Goal: Browse casually

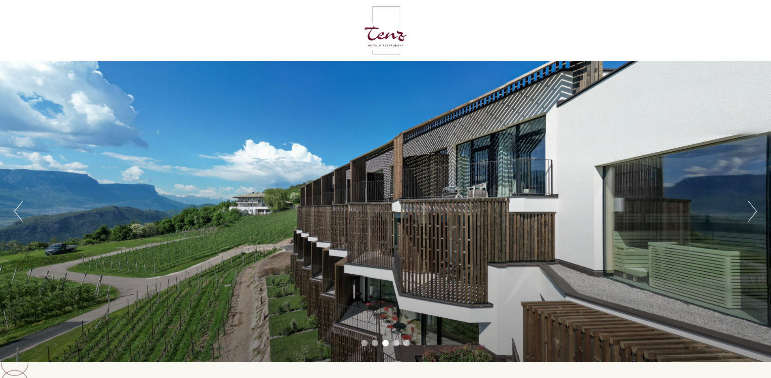
click at [754, 211] on button "Next" at bounding box center [752, 211] width 9 height 20
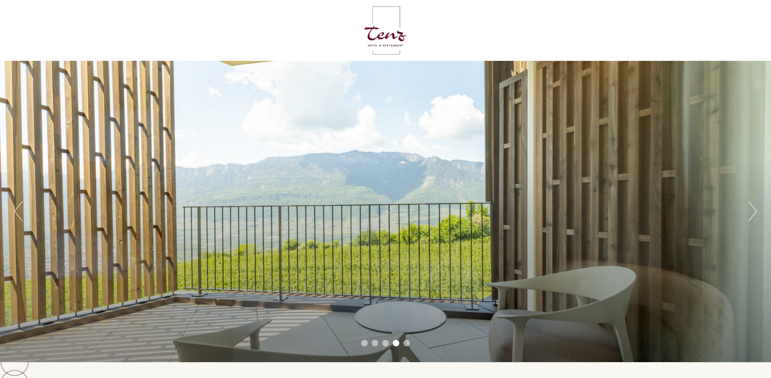
click at [754, 211] on button "Next" at bounding box center [752, 211] width 9 height 20
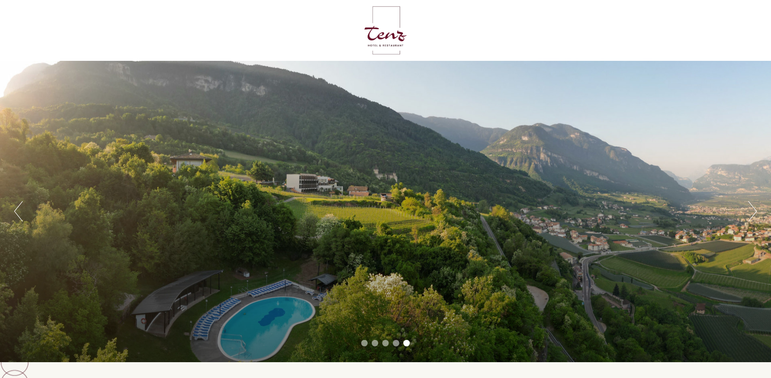
click at [671, 211] on div "Previous Next 1 2 3 4 5" at bounding box center [385, 211] width 771 height 301
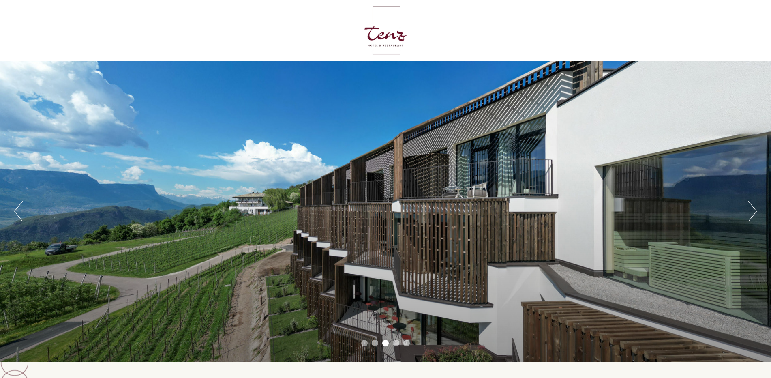
click at [752, 214] on button "Next" at bounding box center [752, 211] width 9 height 20
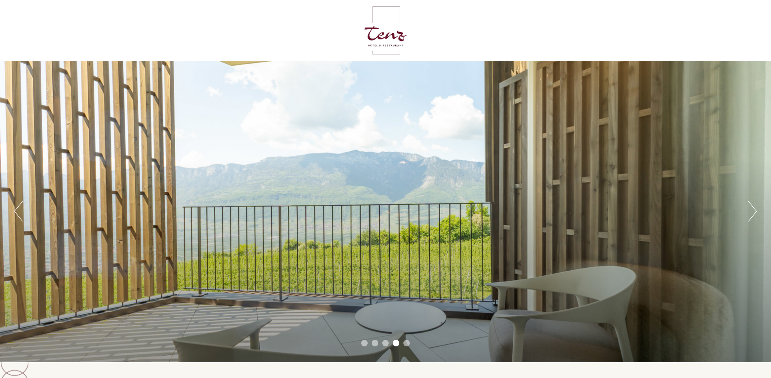
click at [752, 214] on button "Next" at bounding box center [752, 211] width 9 height 20
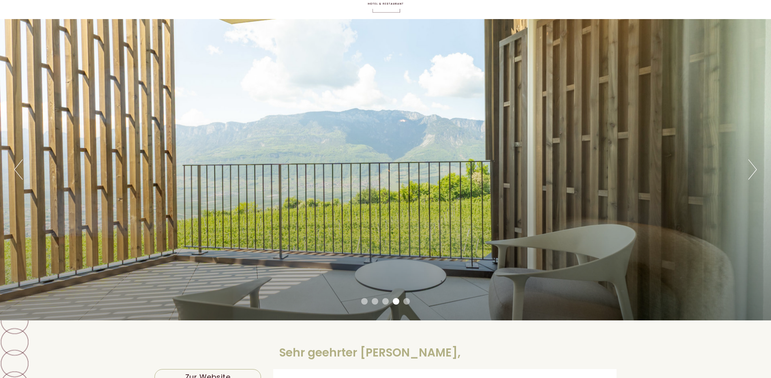
scroll to position [41, 0]
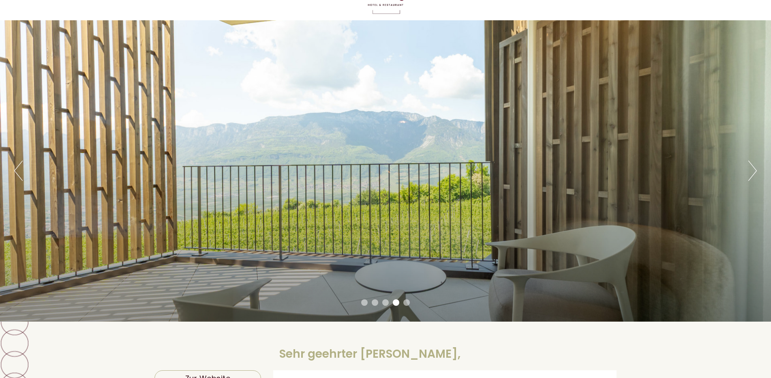
click at [753, 168] on button "Next" at bounding box center [752, 171] width 9 height 20
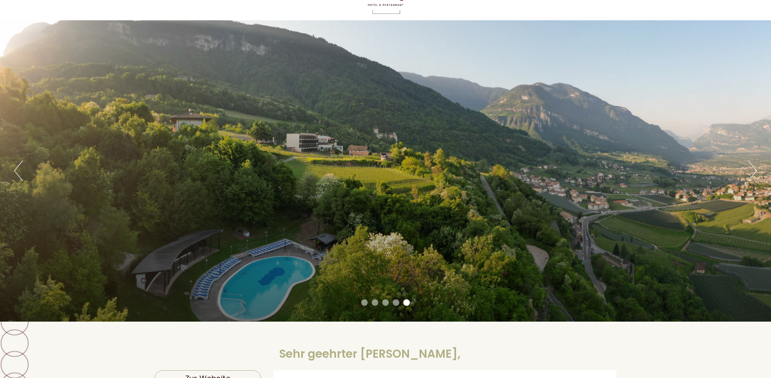
click at [753, 168] on button "Next" at bounding box center [752, 171] width 9 height 20
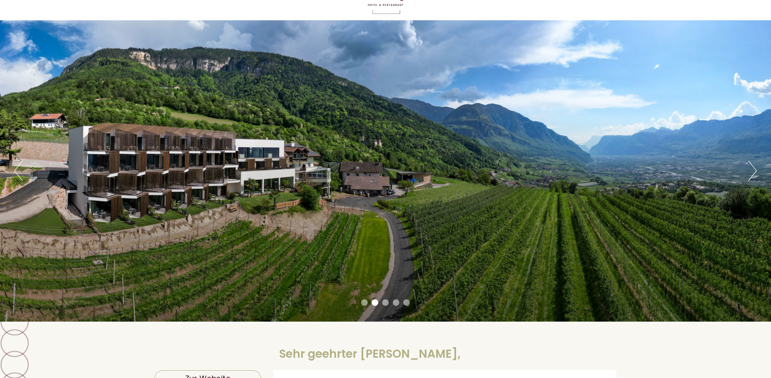
click at [753, 168] on button "Next" at bounding box center [752, 171] width 9 height 20
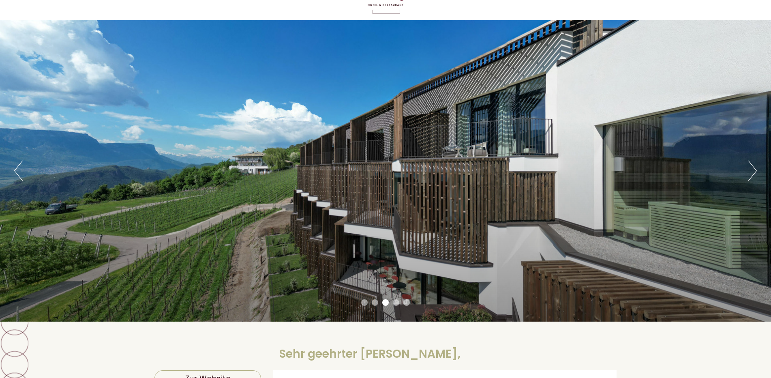
click at [753, 168] on button "Next" at bounding box center [752, 171] width 9 height 20
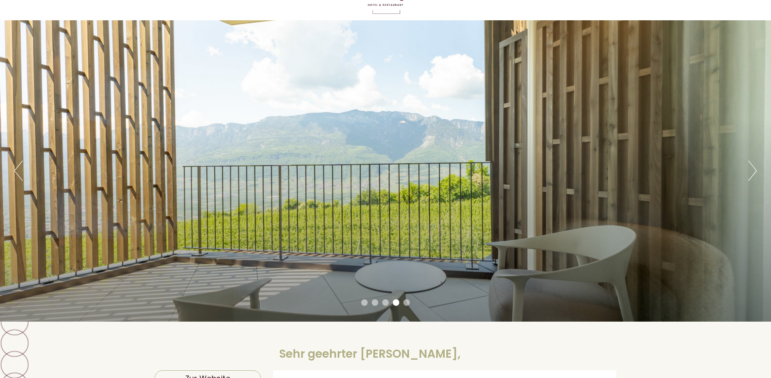
click at [753, 168] on button "Next" at bounding box center [752, 171] width 9 height 20
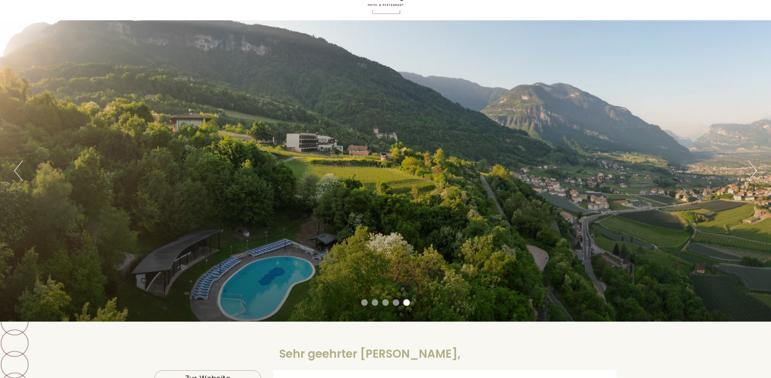
click at [753, 168] on button "Next" at bounding box center [752, 171] width 9 height 20
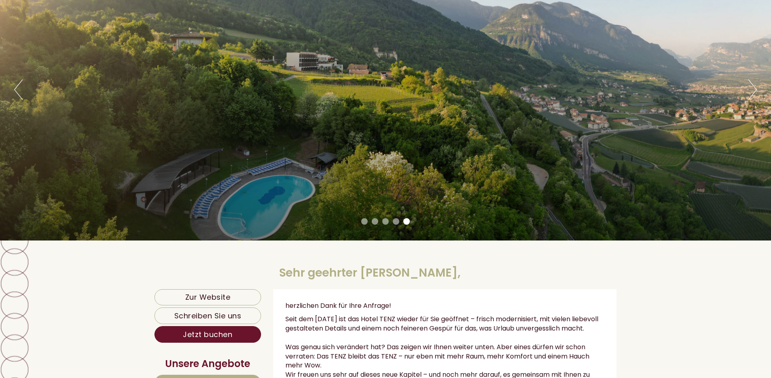
scroll to position [81, 0]
